Goal: Task Accomplishment & Management: Use online tool/utility

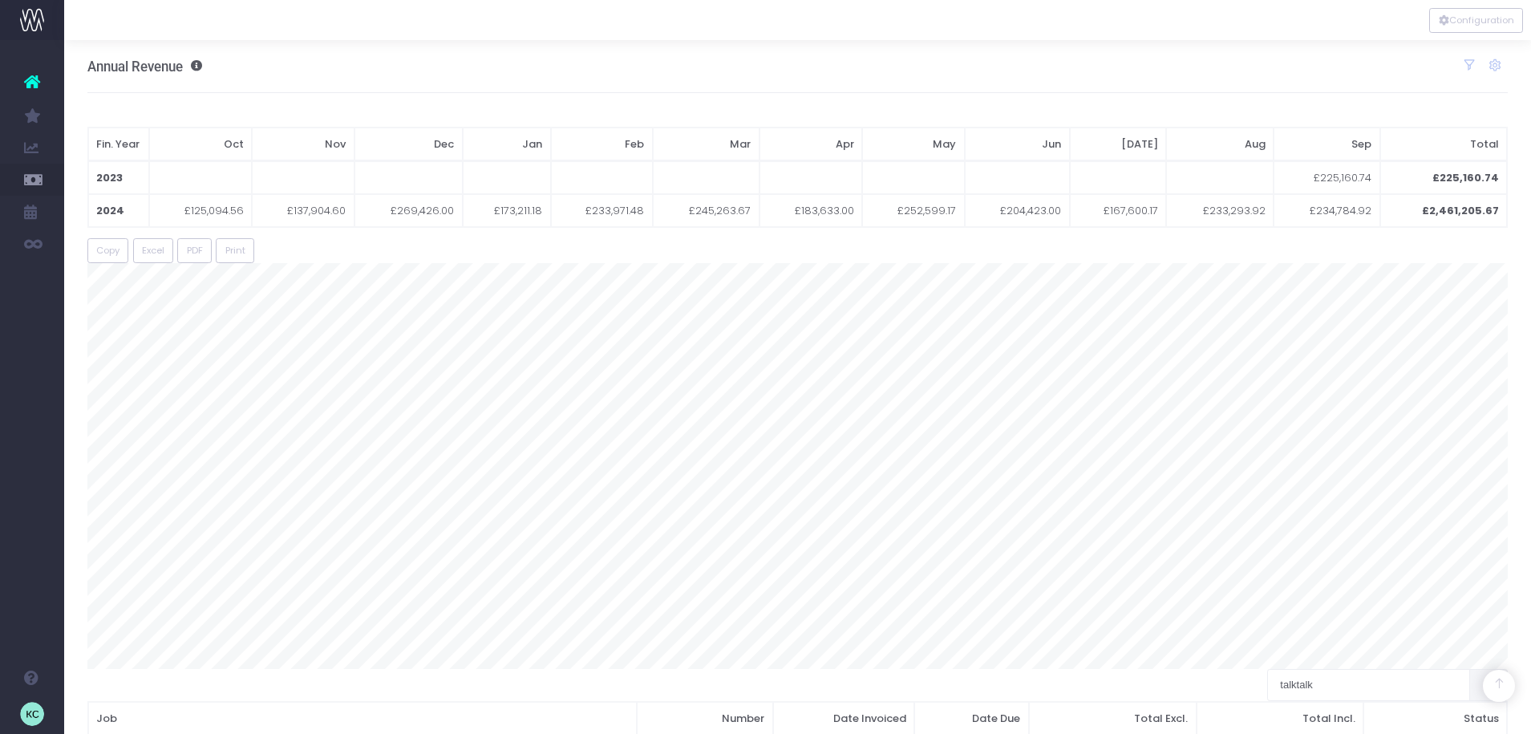
scroll to position [1303, 0]
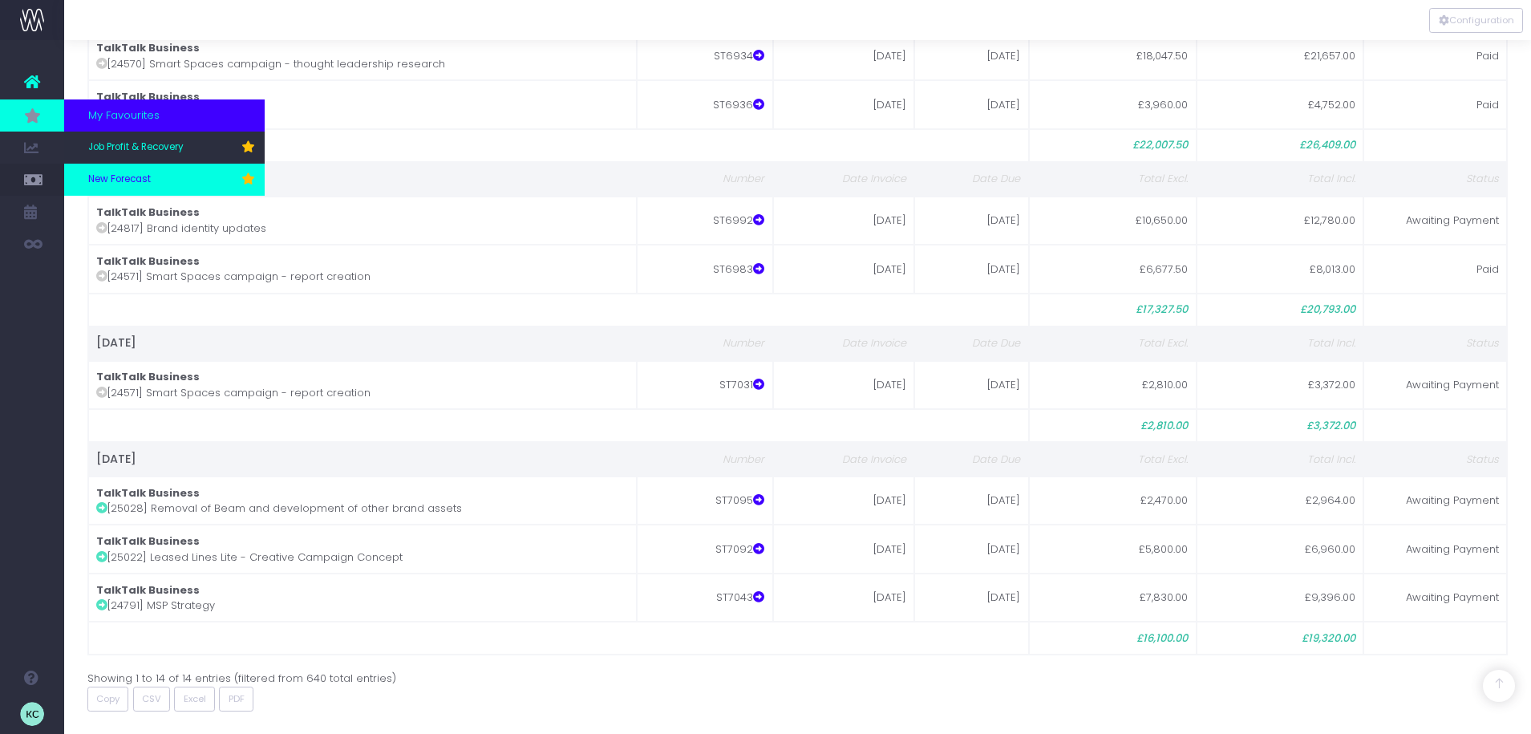
click at [160, 174] on link "New Forecast" at bounding box center [164, 180] width 200 height 32
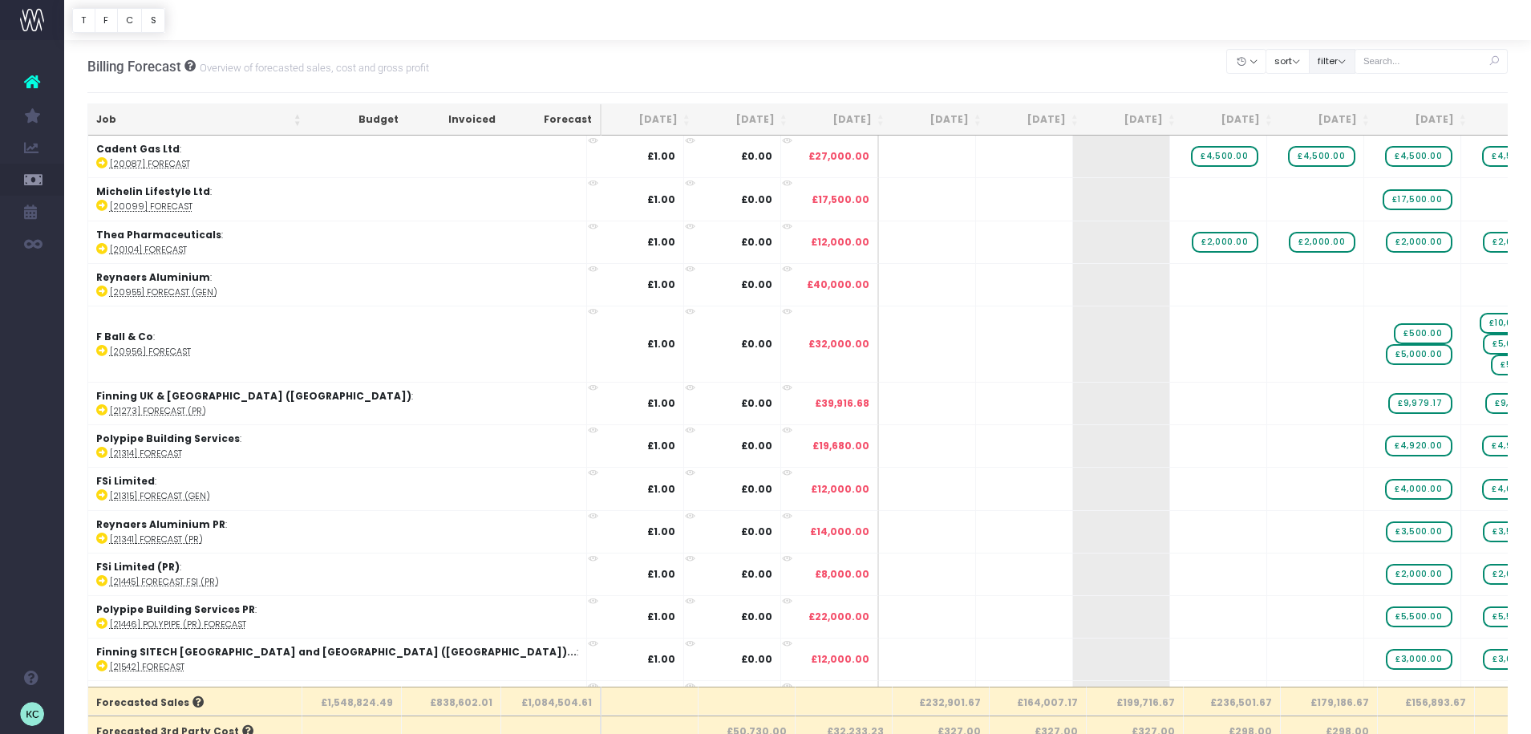
click at [1333, 63] on button "filter" at bounding box center [1332, 61] width 47 height 25
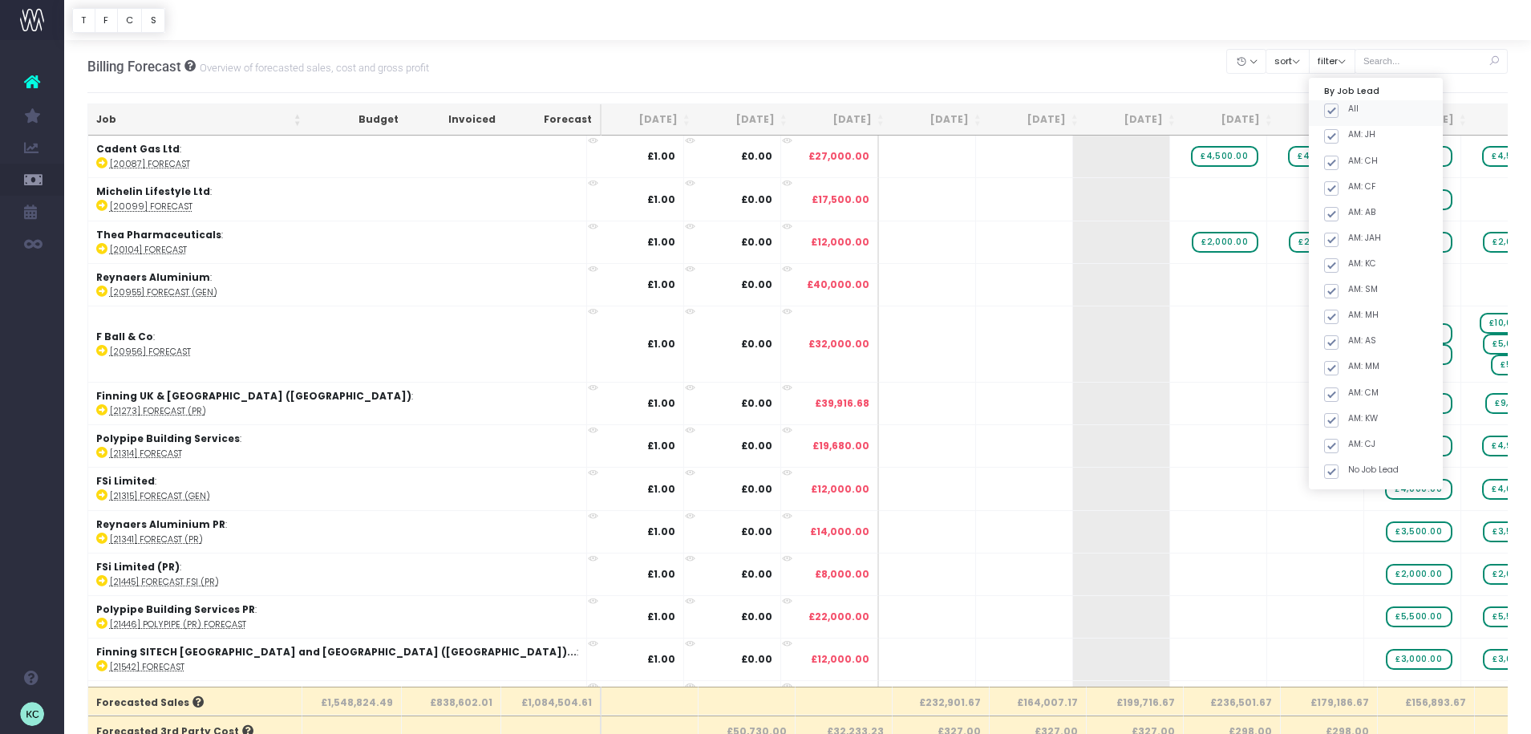
click at [1338, 108] on span at bounding box center [1331, 110] width 14 height 14
click at [1349, 108] on input "All" at bounding box center [1353, 108] width 10 height 10
checkbox input "false"
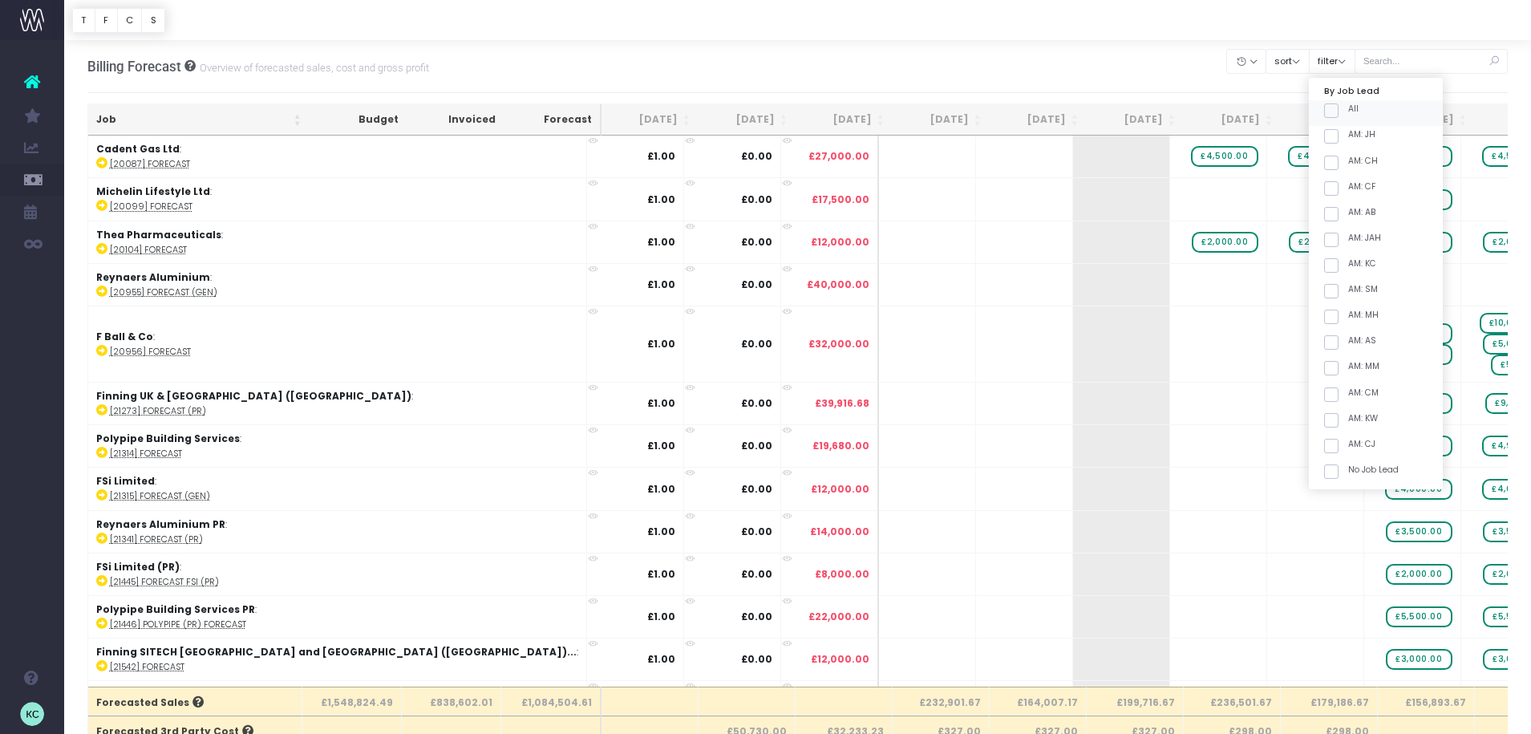
checkbox input "false"
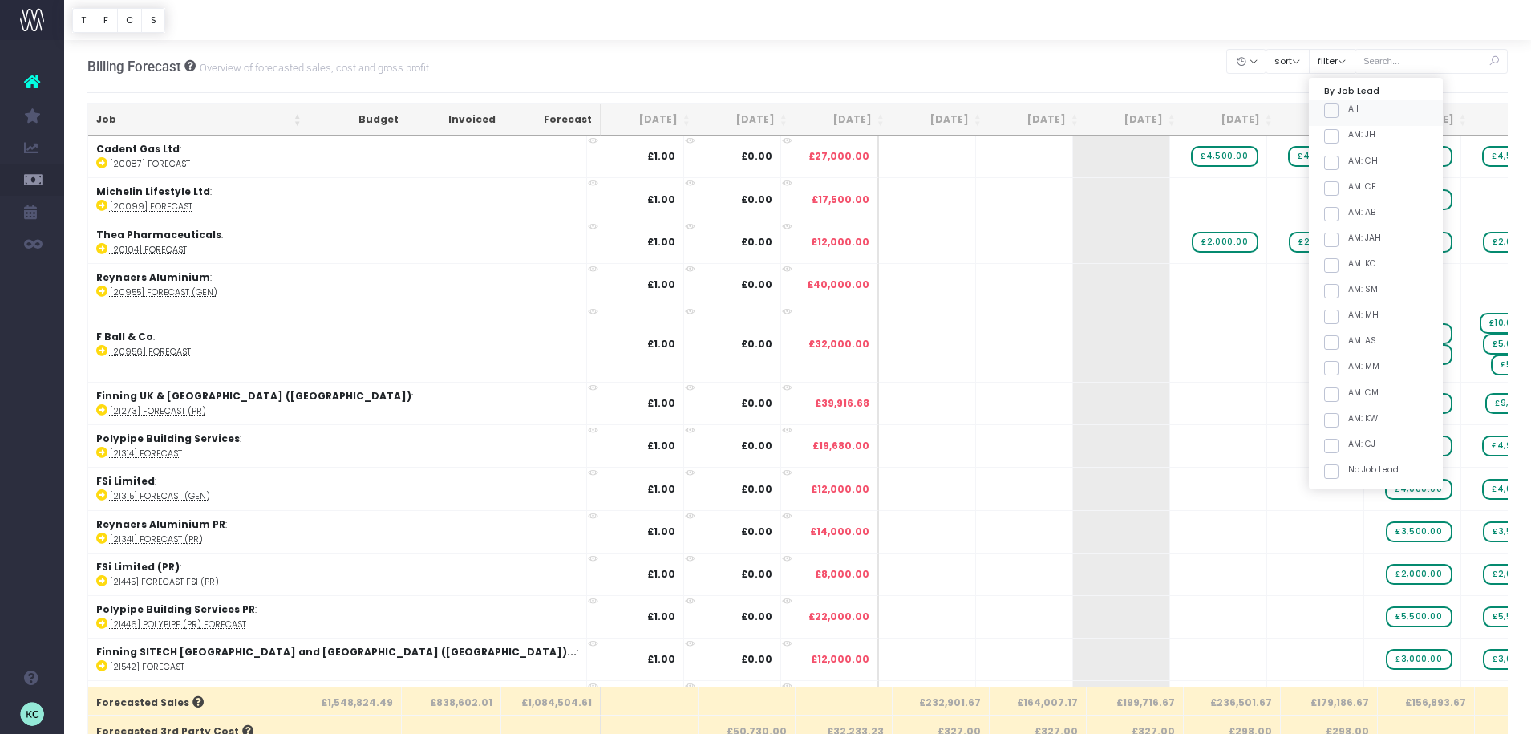
checkbox input "false"
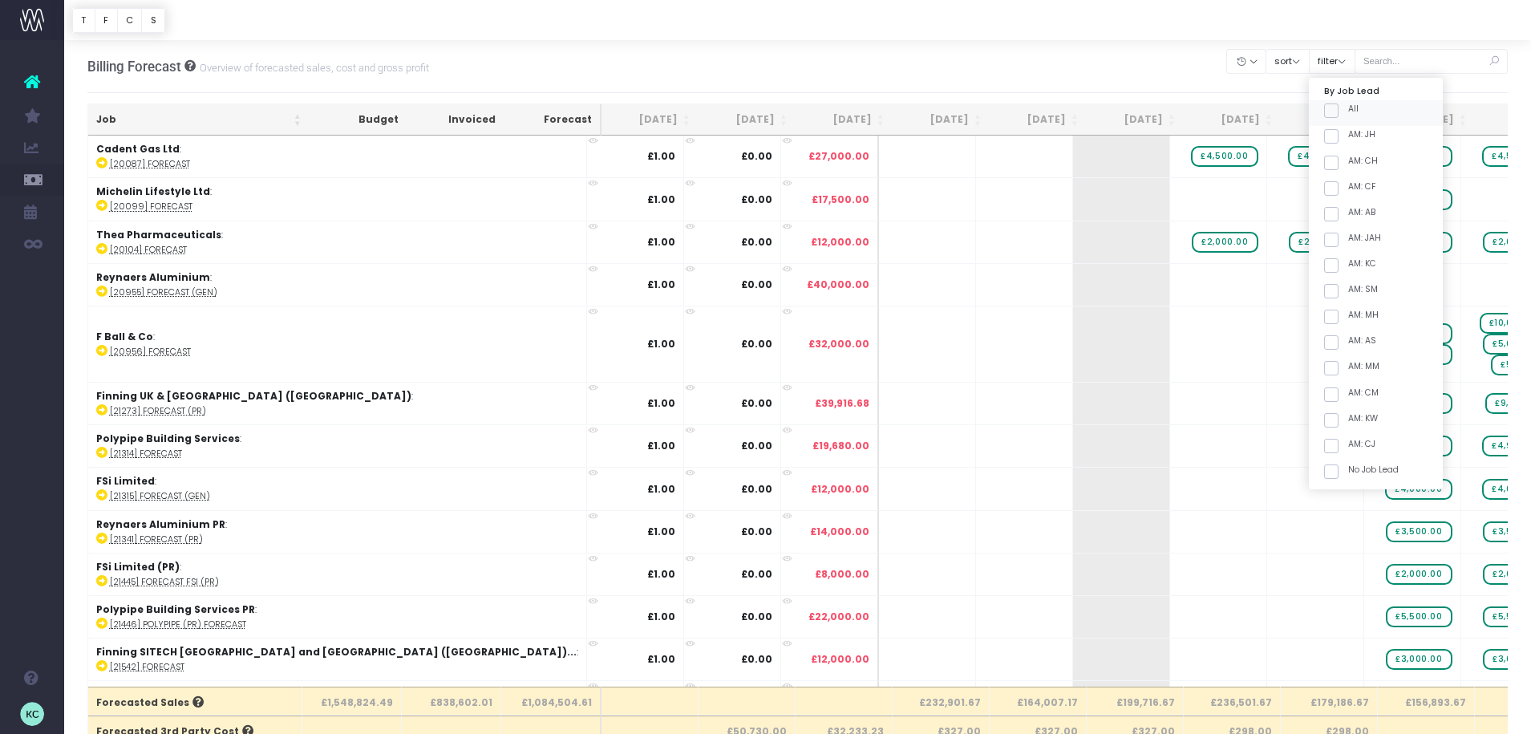
checkbox input "false"
click at [1338, 268] on span at bounding box center [1331, 265] width 14 height 14
click at [1348, 268] on input "AM: KC" at bounding box center [1353, 262] width 10 height 10
checkbox input "true"
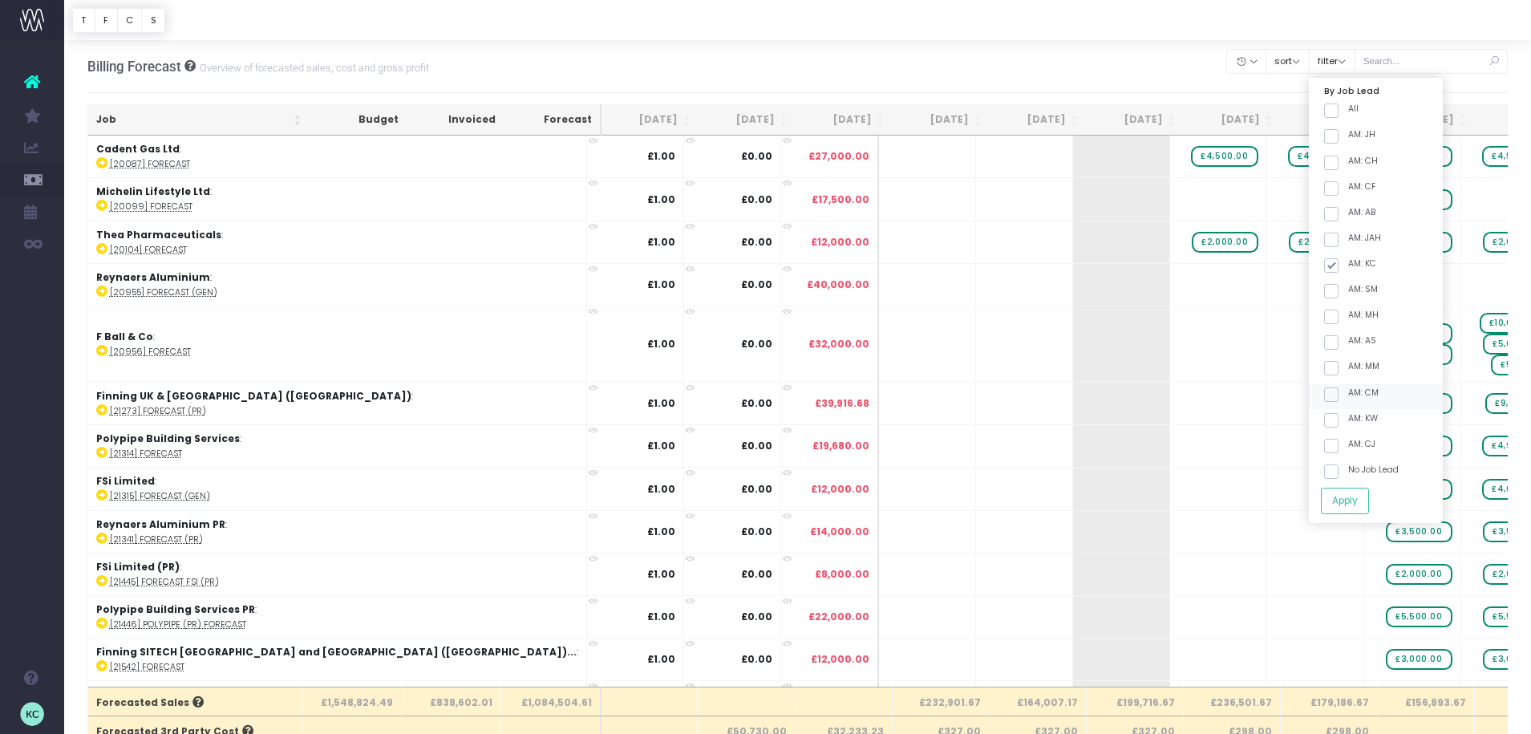
drag, startPoint x: 1346, startPoint y: 289, endPoint x: 1405, endPoint y: 404, distance: 129.5
click at [1338, 290] on span at bounding box center [1331, 291] width 14 height 14
click at [1348, 290] on input "AM: SM" at bounding box center [1353, 288] width 10 height 10
checkbox input "true"
click at [1357, 496] on button "Apply" at bounding box center [1345, 501] width 48 height 26
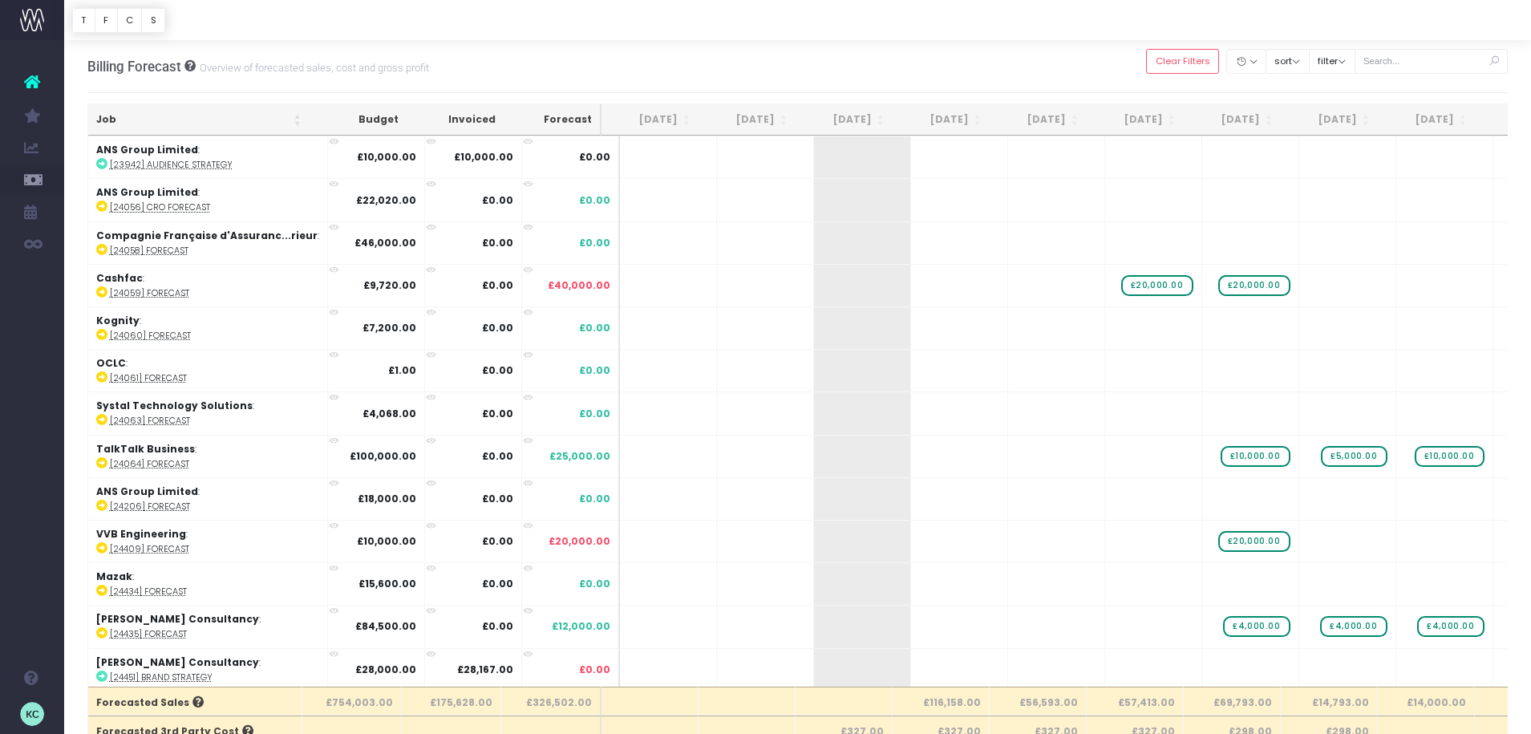
click at [161, 116] on th "Job" at bounding box center [198, 119] width 221 height 31
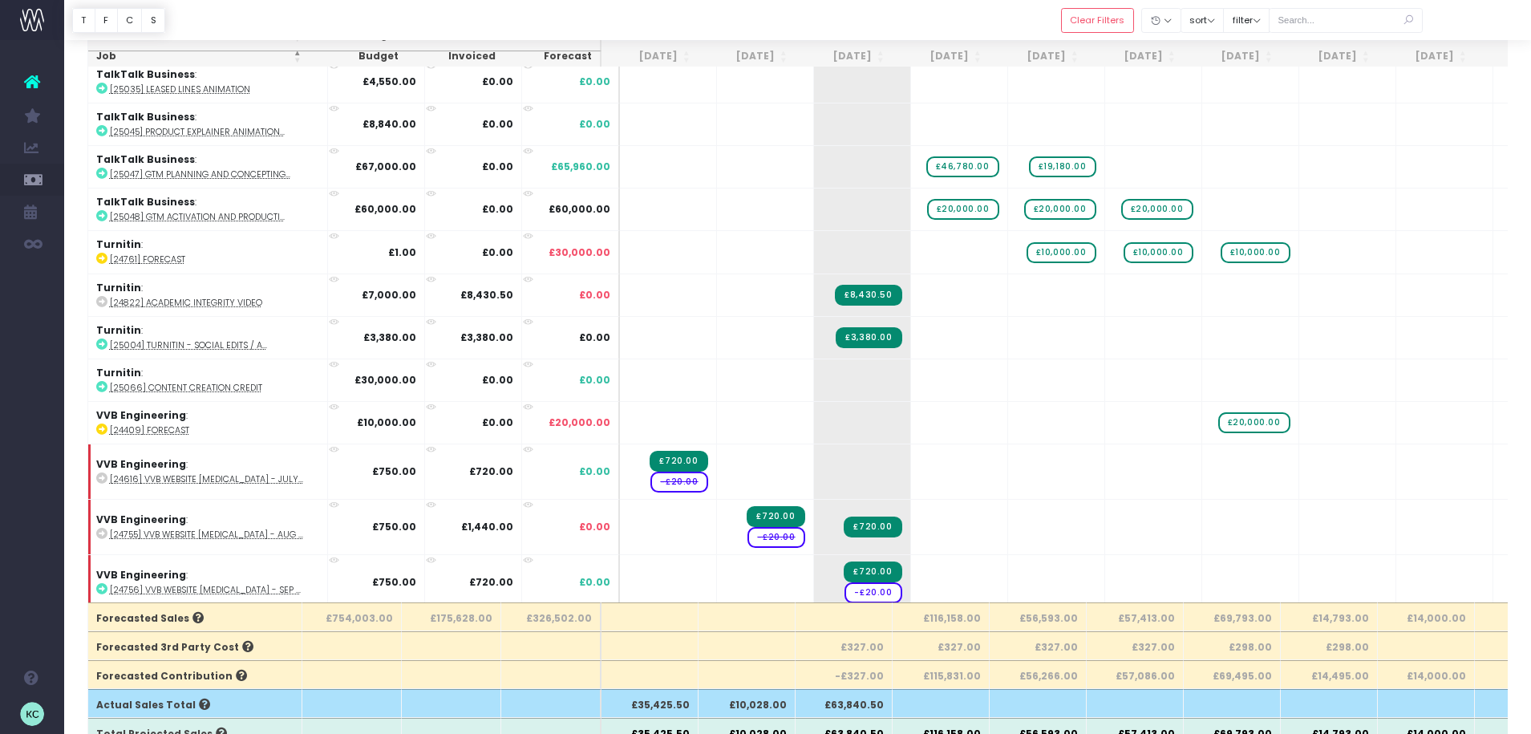
scroll to position [3451, 0]
